Goal: Information Seeking & Learning: Understand process/instructions

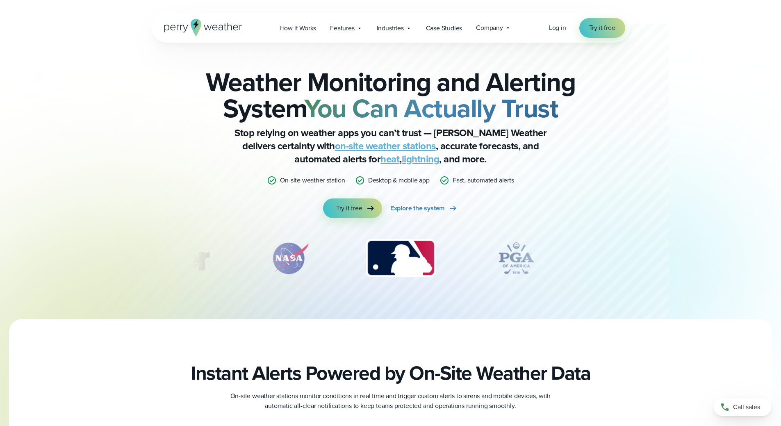
drag, startPoint x: 410, startPoint y: 260, endPoint x: 480, endPoint y: 259, distance: 70.1
click at [479, 258] on div "slideshow" at bounding box center [390, 258] width 397 height 41
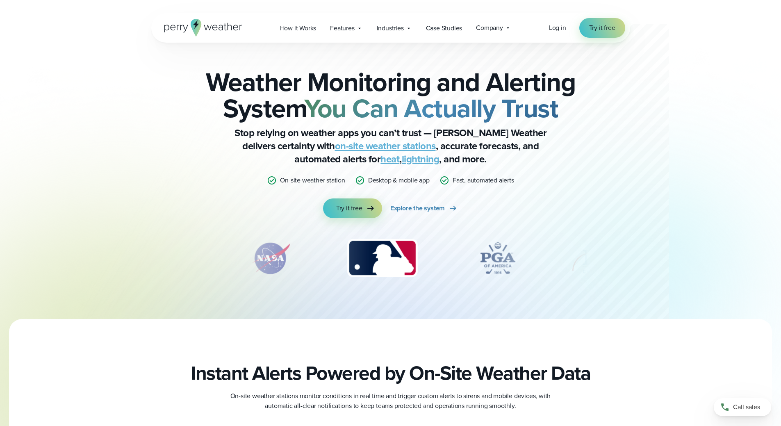
drag, startPoint x: 458, startPoint y: 259, endPoint x: 409, endPoint y: 259, distance: 49.6
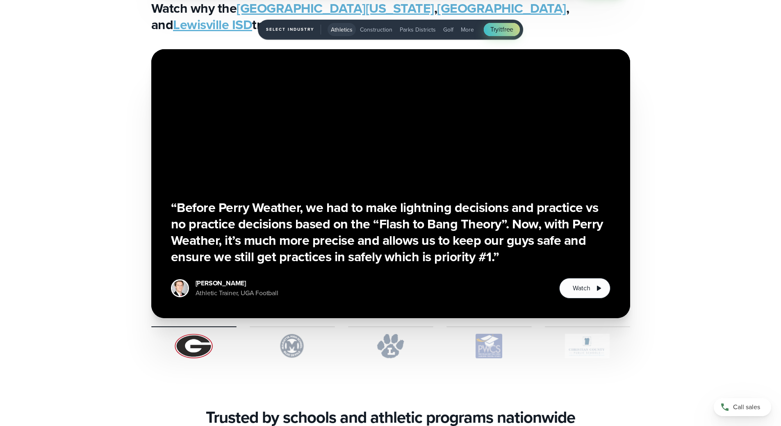
scroll to position [2050, 0]
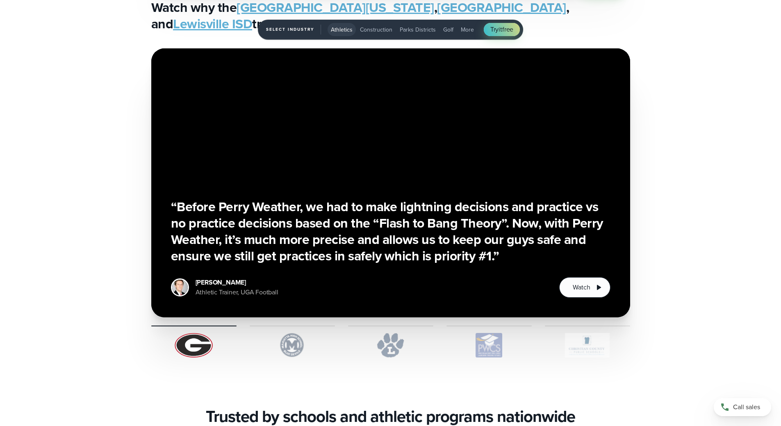
click at [300, 346] on img "1 of 5" at bounding box center [292, 345] width 85 height 25
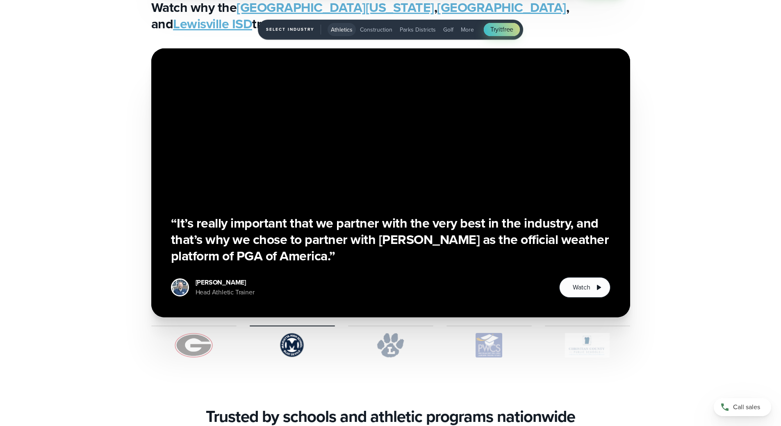
click at [387, 343] on img "1 of 5" at bounding box center [390, 345] width 85 height 25
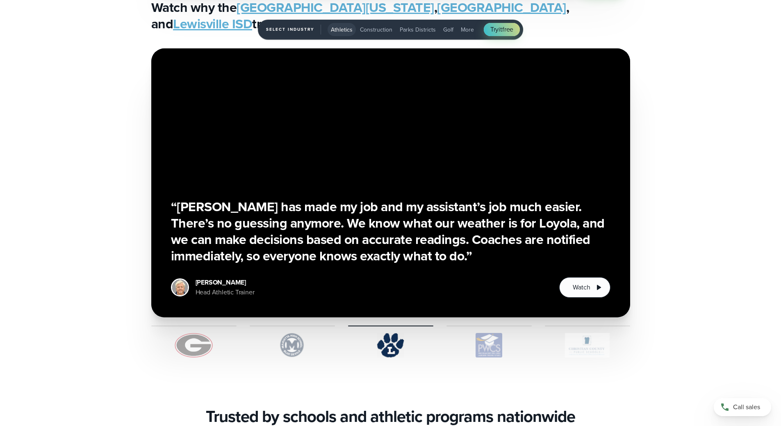
click at [497, 353] on img "1 of 5" at bounding box center [488, 345] width 85 height 25
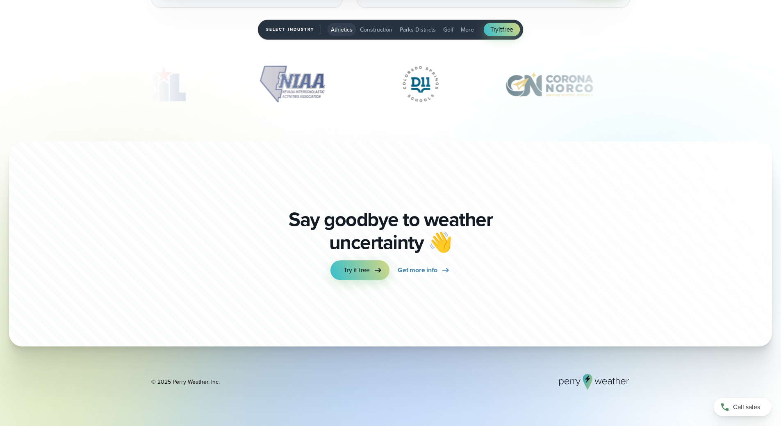
scroll to position [2931, 0]
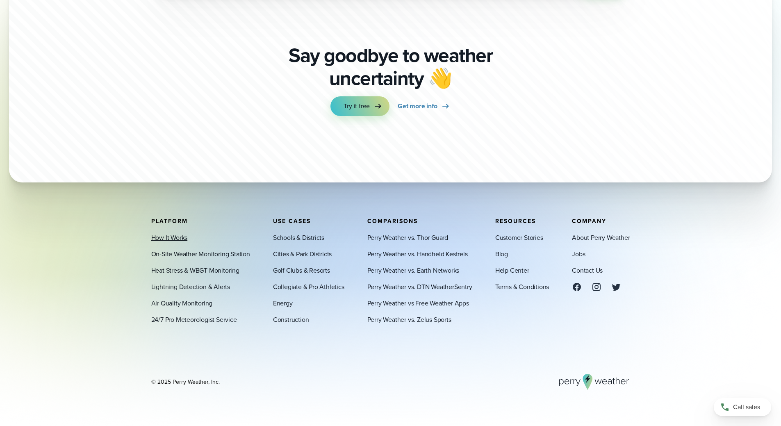
click at [176, 236] on link "How It Works" at bounding box center [169, 237] width 36 height 10
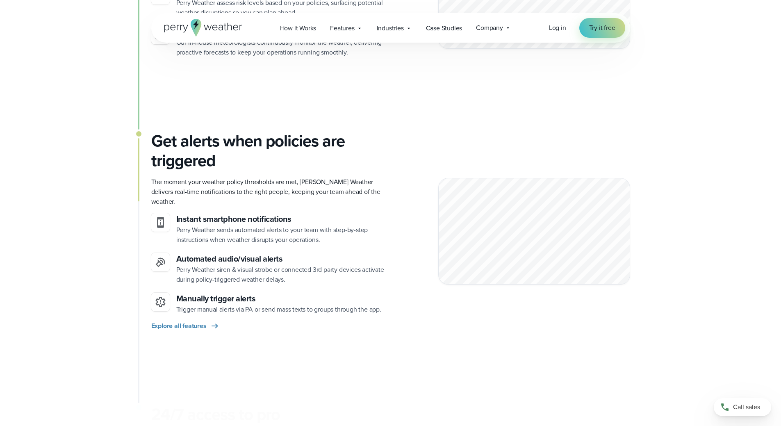
scroll to position [779, 0]
